Goal: Task Accomplishment & Management: Manage account settings

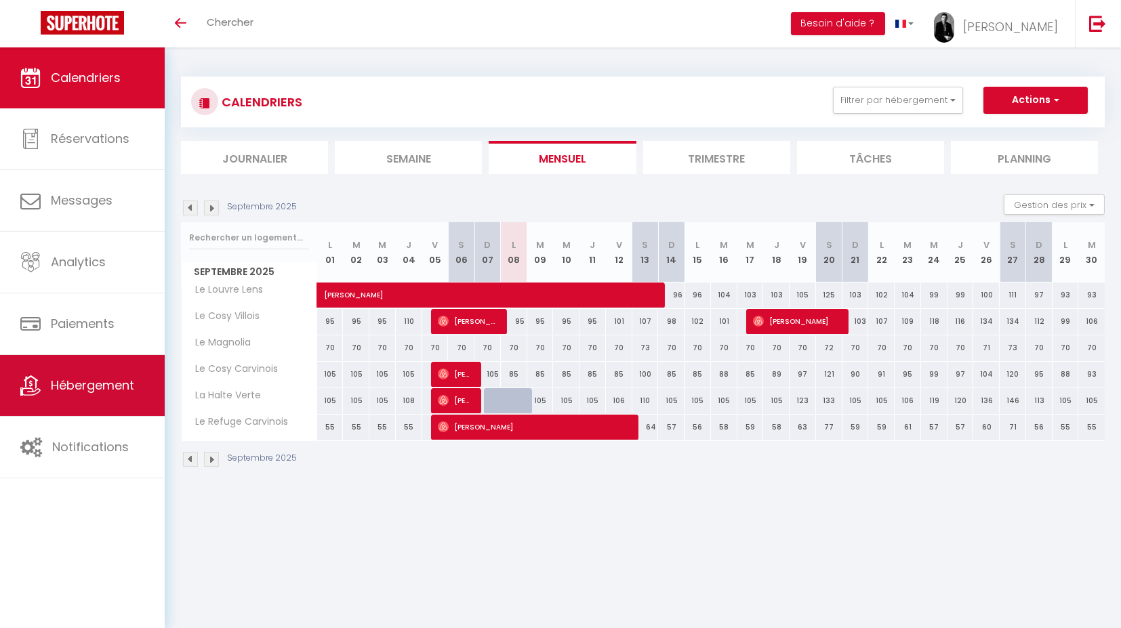
click at [112, 388] on span "Hébergement" at bounding box center [92, 385] width 83 height 17
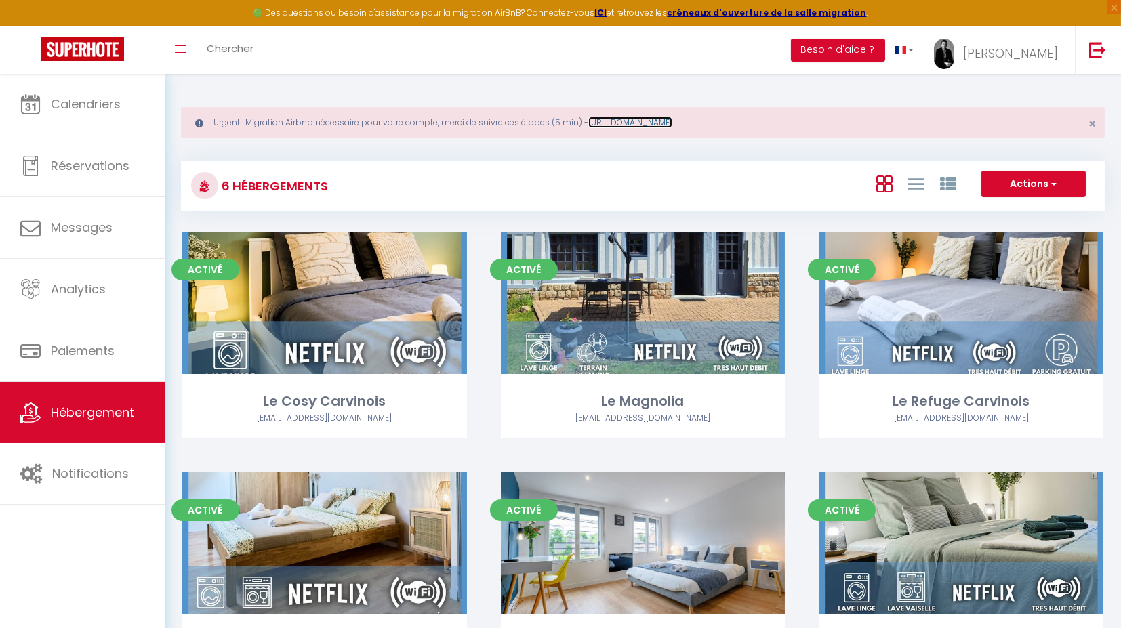
click at [672, 121] on link "[URL][DOMAIN_NAME]" at bounding box center [630, 123] width 84 height 12
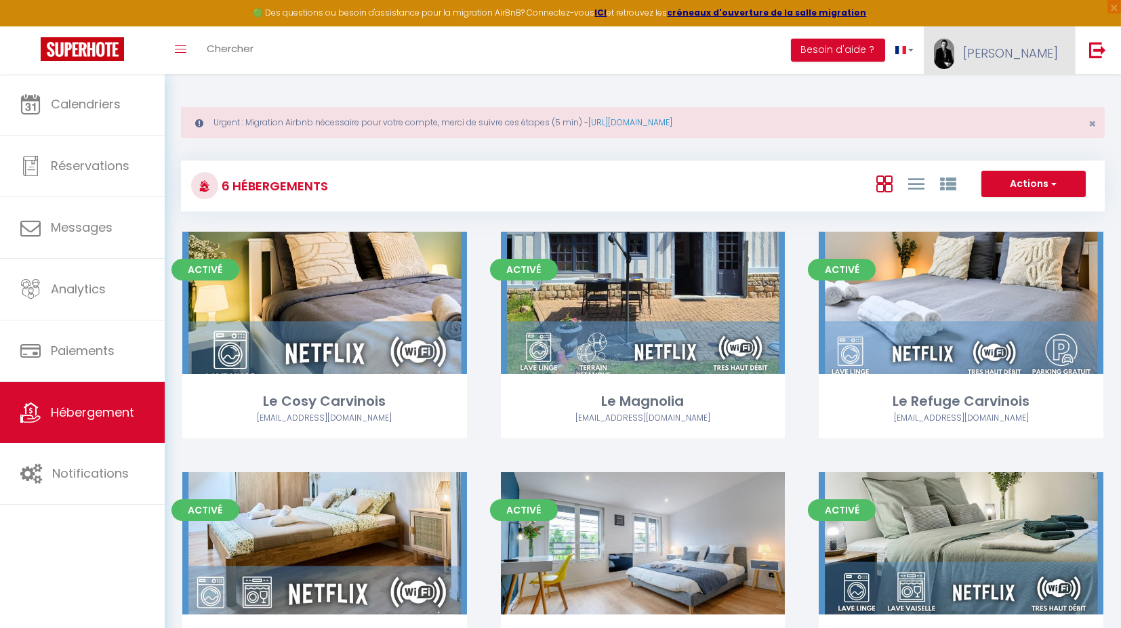
click at [1032, 49] on span "[PERSON_NAME]" at bounding box center [1010, 53] width 95 height 17
click at [1012, 101] on link "Paramètres" at bounding box center [1020, 94] width 100 height 23
select select "fr"
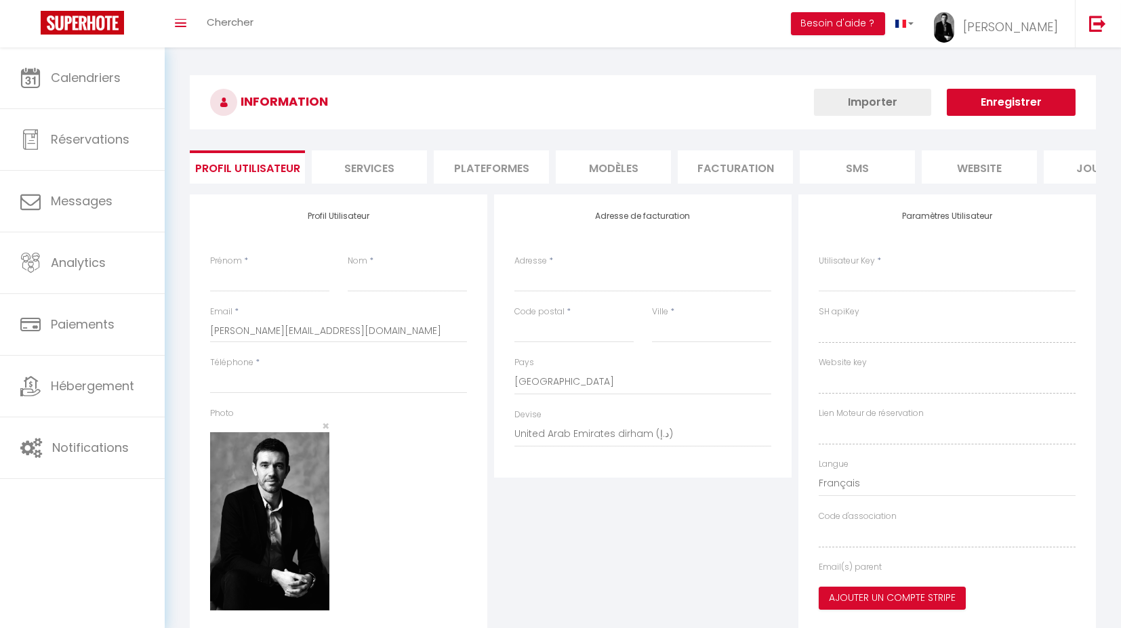
type input "[PERSON_NAME]"
type input "Hautcoeur"
type input "0745078414"
type input "[STREET_ADDRESS]"
type input "59155"
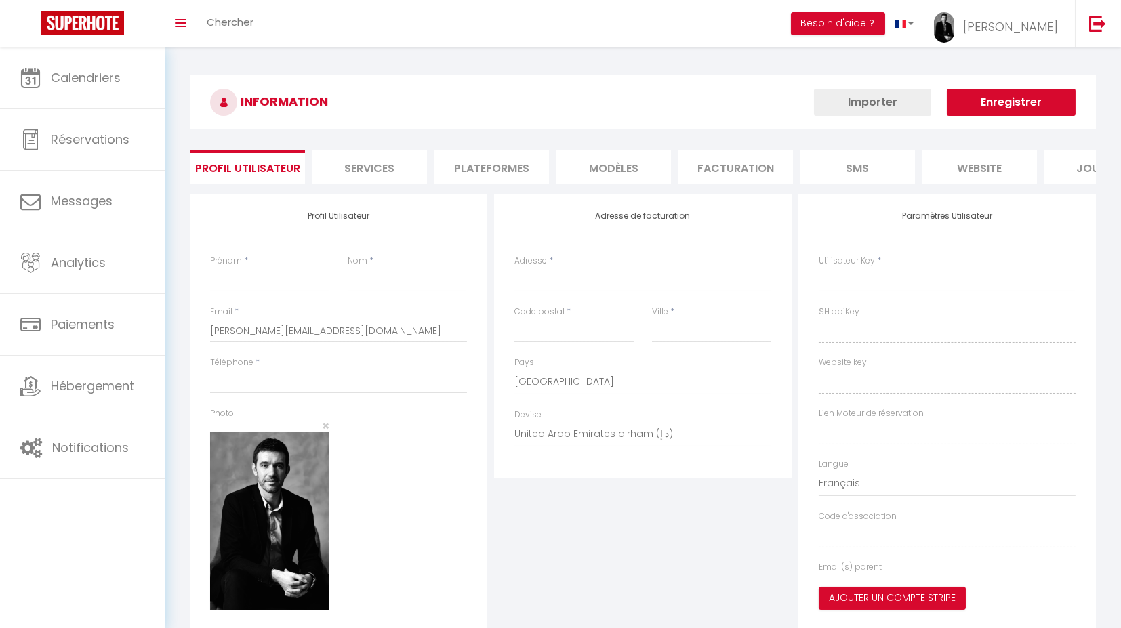
type input "Faches-Thumesnil"
select select "28"
type input "eRkWJ4UqjiteEvaSTqCxteumX"
type input "XEPFNtS3kgozIsj4w675hzECF"
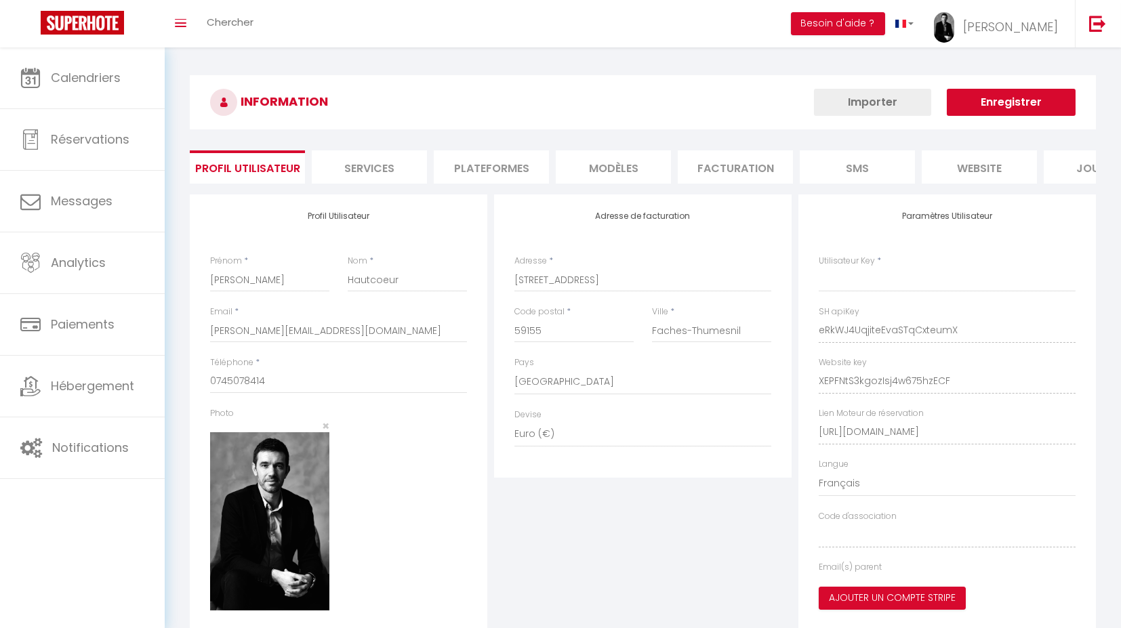
type input "eRkWJ4UqjiteEvaSTqCxteumX"
type input "XEPFNtS3kgozIsj4w675hzECF"
type input "[URL][DOMAIN_NAME]"
select select "fr"
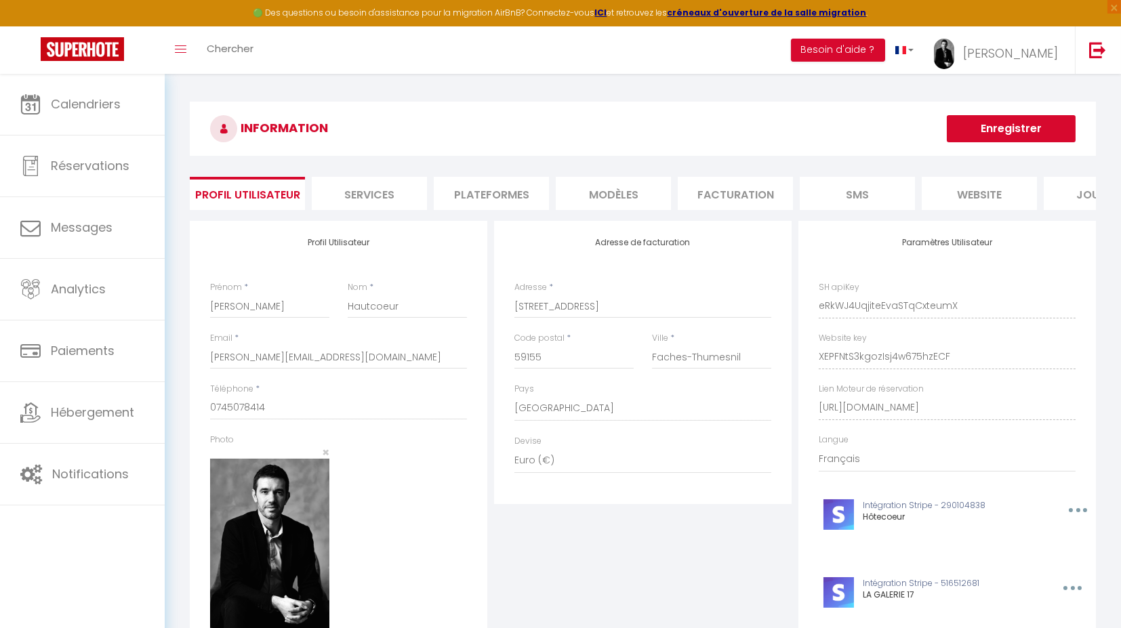
click at [507, 178] on li "Plateformes" at bounding box center [491, 193] width 115 height 33
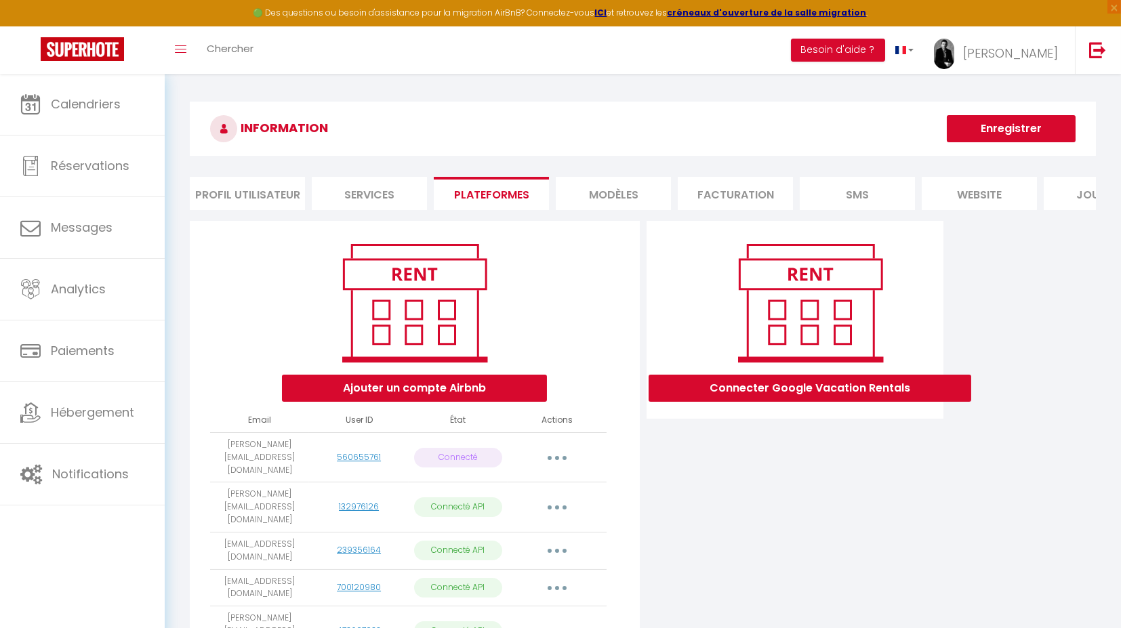
scroll to position [146, 0]
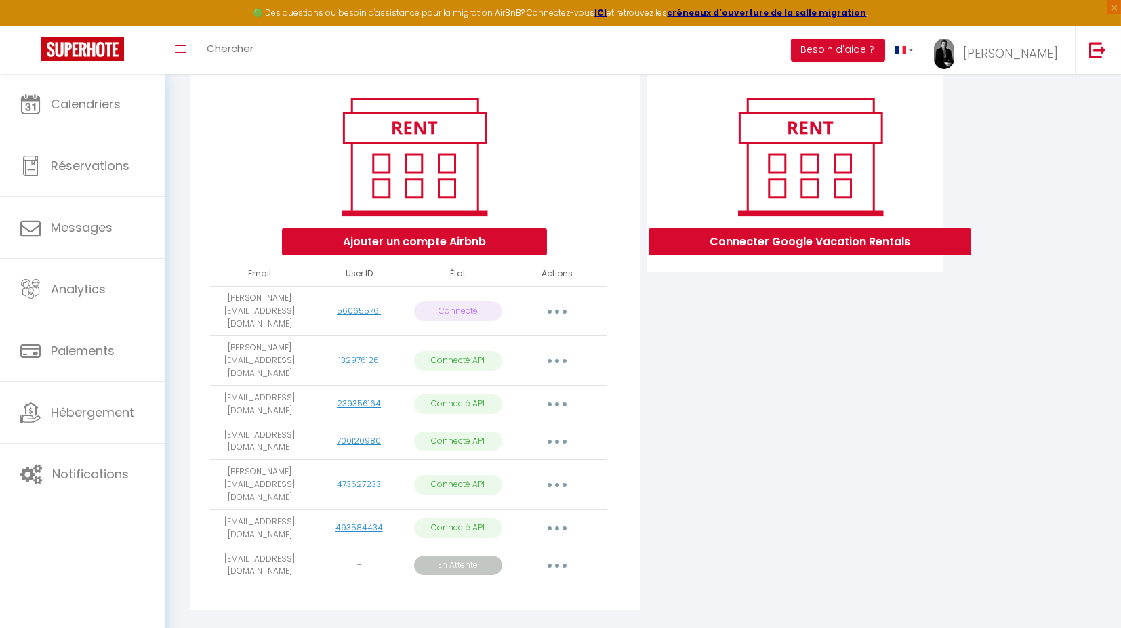
click at [550, 555] on button "button" at bounding box center [557, 566] width 38 height 22
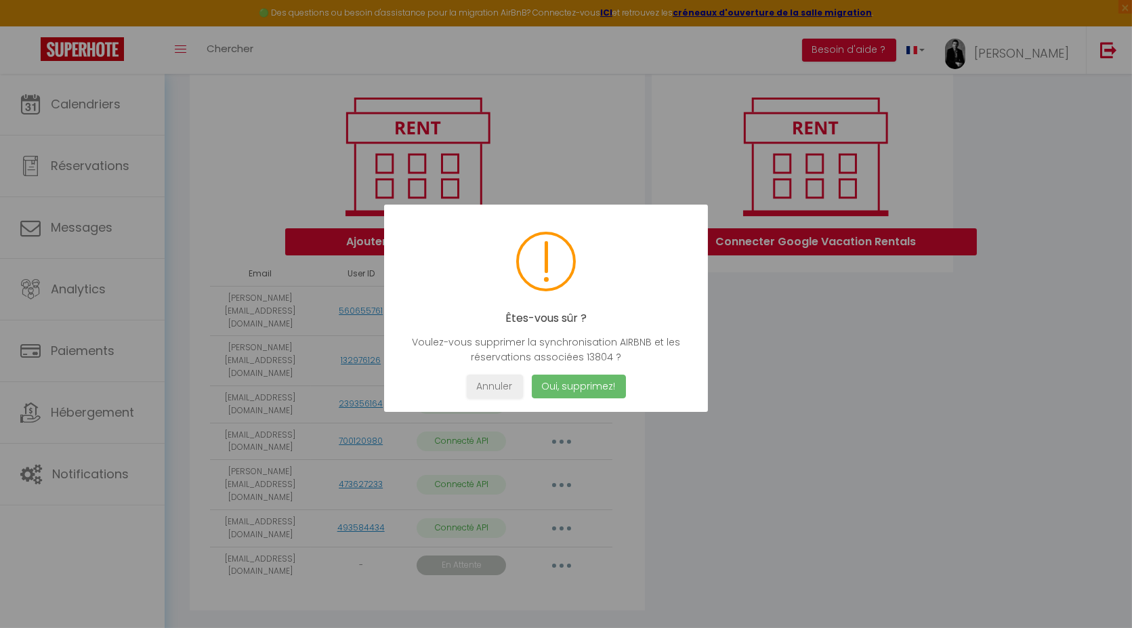
click at [579, 385] on button "Oui, supprimez!" at bounding box center [578, 387] width 94 height 24
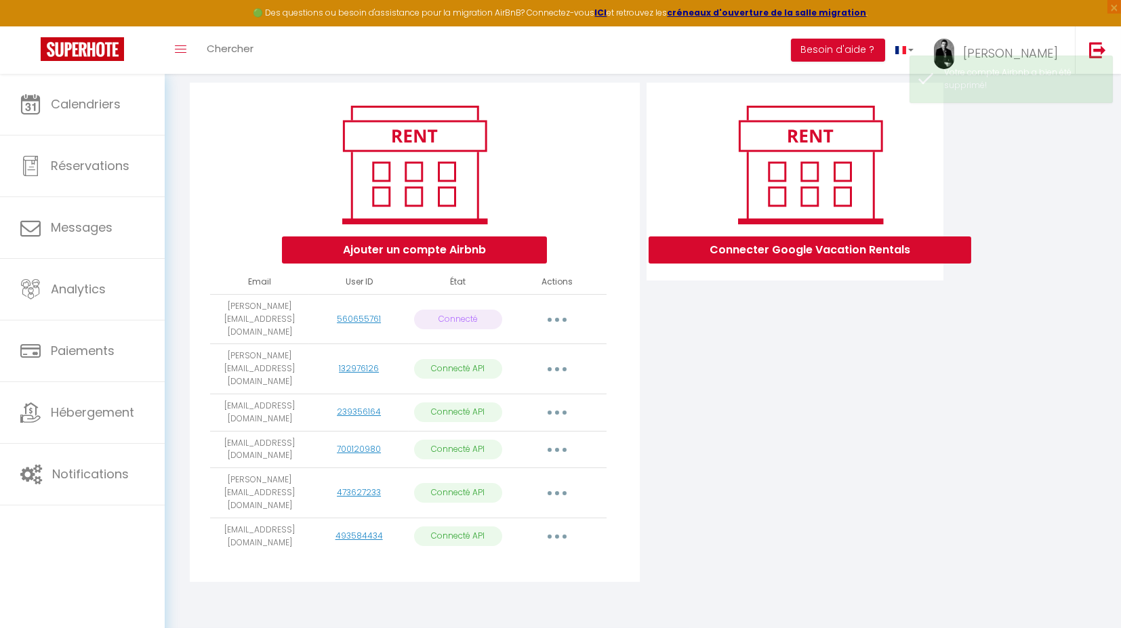
scroll to position [110, 0]
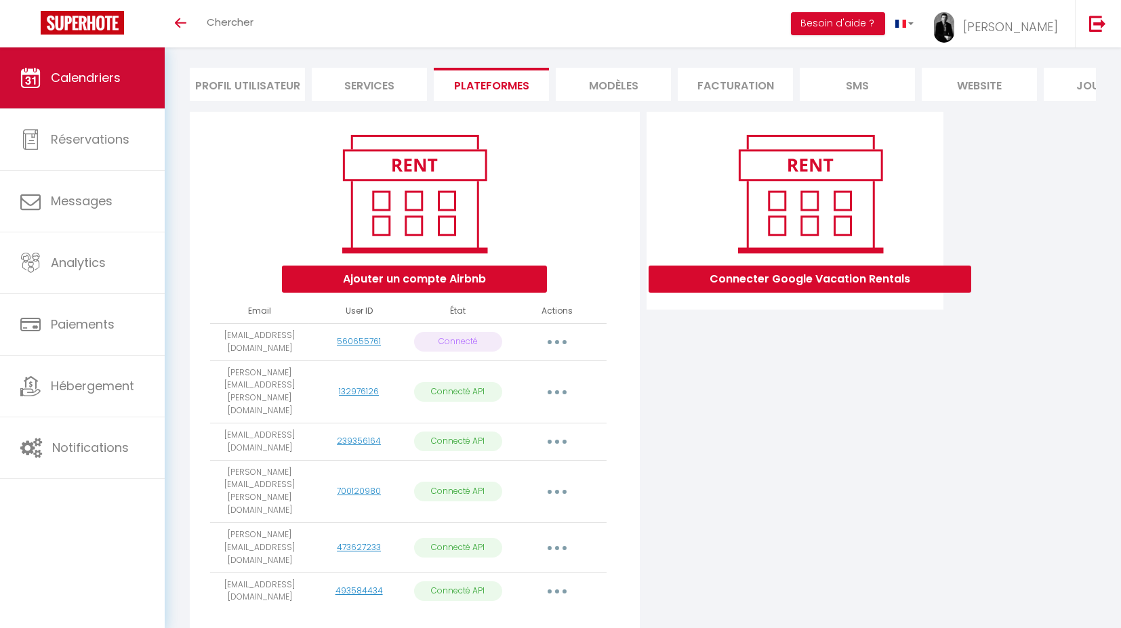
click at [83, 84] on span "Calendriers" at bounding box center [86, 77] width 70 height 17
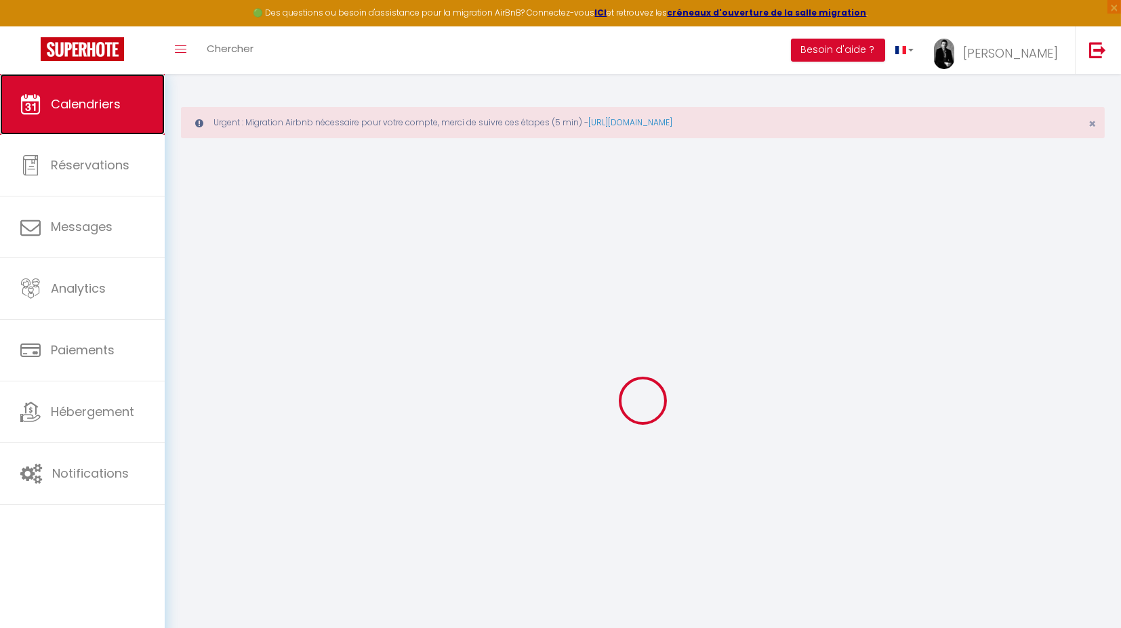
click at [83, 84] on link "Calendriers" at bounding box center [82, 104] width 165 height 61
